Goal: Navigation & Orientation: Find specific page/section

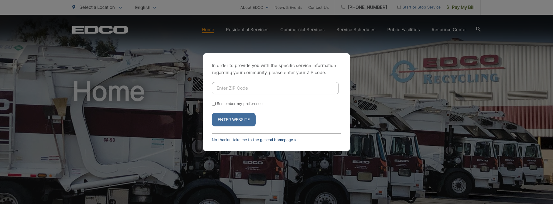
click at [267, 140] on link "No thanks, take me to the general homepage >" at bounding box center [254, 139] width 85 height 4
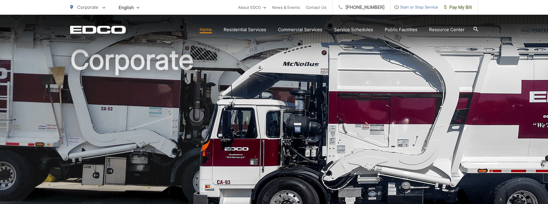
scroll to position [61, 0]
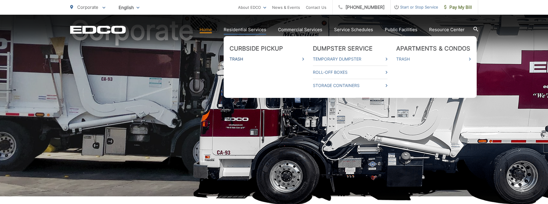
click at [243, 59] on link "Trash" at bounding box center [267, 59] width 75 height 7
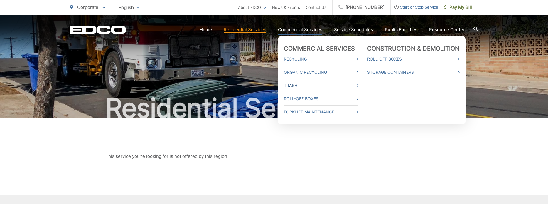
click at [305, 85] on link "Trash" at bounding box center [321, 85] width 75 height 7
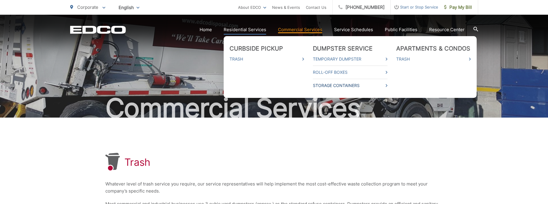
click at [345, 84] on link "Storage Containers" at bounding box center [350, 85] width 75 height 7
